Goal: Information Seeking & Learning: Learn about a topic

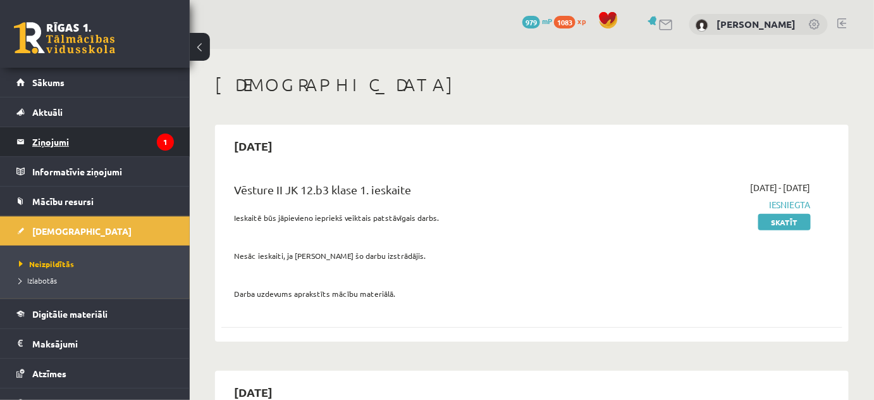
click at [100, 143] on legend "Ziņojumi 1" at bounding box center [103, 141] width 142 height 29
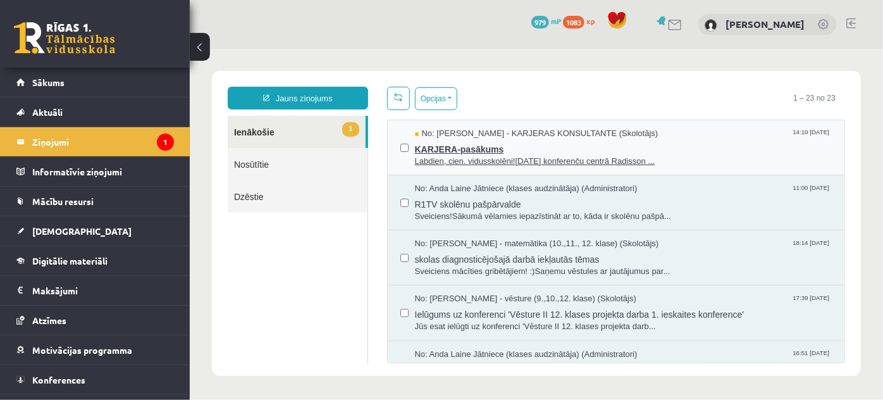
click at [454, 155] on span "Labdien, cien. vidusskolēni![DATE] konferenču centrā Radisson ..." at bounding box center [623, 161] width 418 height 12
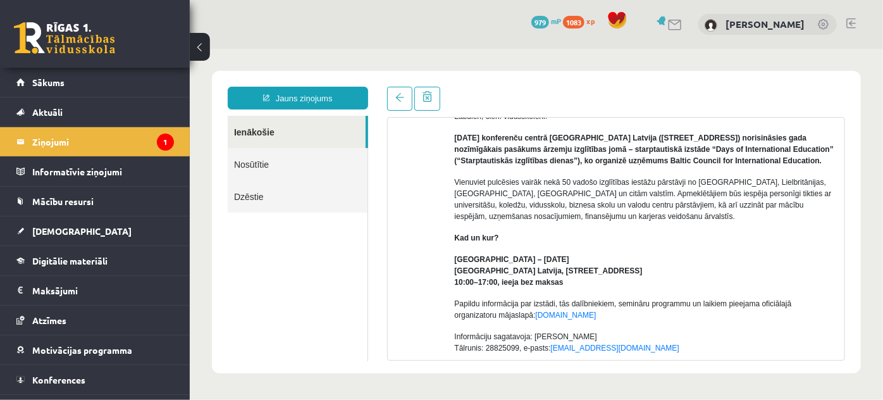
scroll to position [115, 0]
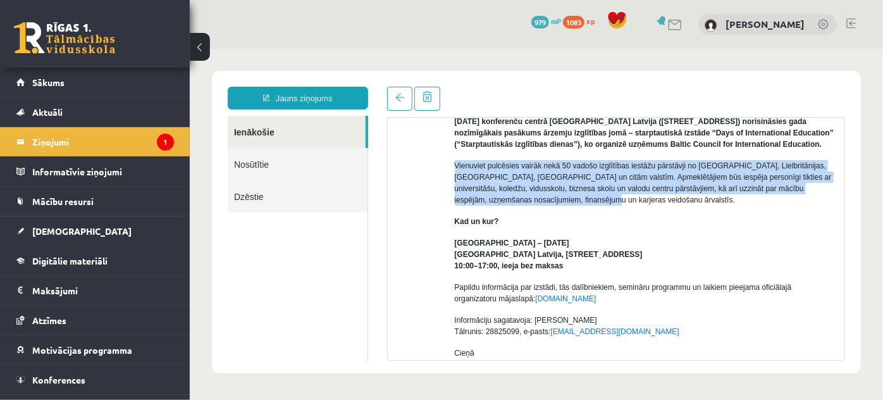
drag, startPoint x: 450, startPoint y: 177, endPoint x: 770, endPoint y: 204, distance: 321.3
click at [770, 204] on div "No: [PERSON_NAME] - KARJERAS KONSULTANTE (Skolotājs) Labdien, cien. vidusskolēn…" at bounding box center [616, 267] width 438 height 417
click at [756, 205] on p "Vienuviet pulcēsies vairāk nekā 50 vadošo izglītības iestāžu pārstāvji no [GEOG…" at bounding box center [644, 182] width 381 height 46
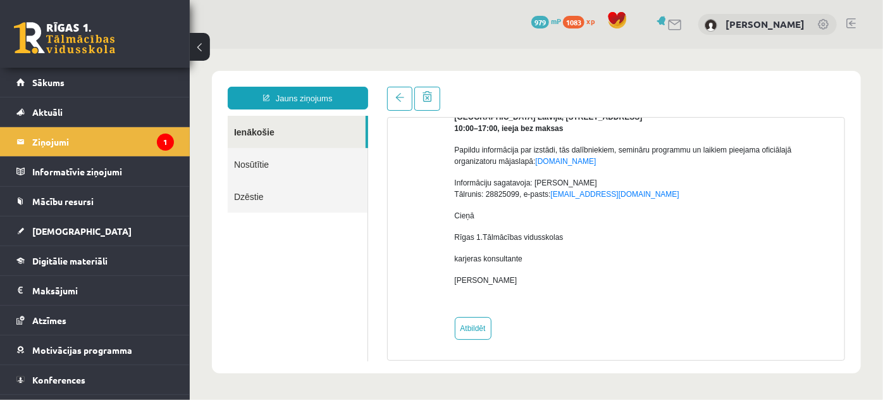
scroll to position [264, 0]
click at [265, 137] on link "Ienākošie" at bounding box center [296, 131] width 138 height 32
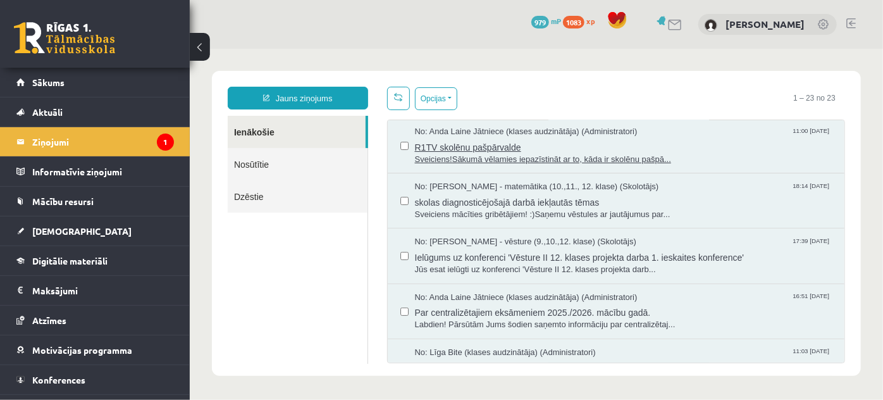
scroll to position [0, 0]
click at [485, 199] on span "skolas diagnosticējošajā darbā iekļautās tēmas" at bounding box center [623, 200] width 418 height 16
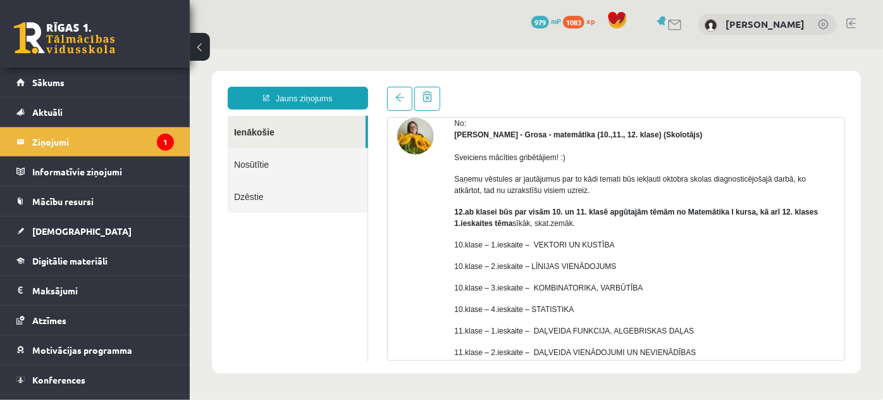
scroll to position [115, 0]
